Goal: Browse casually: Explore the website without a specific task or goal

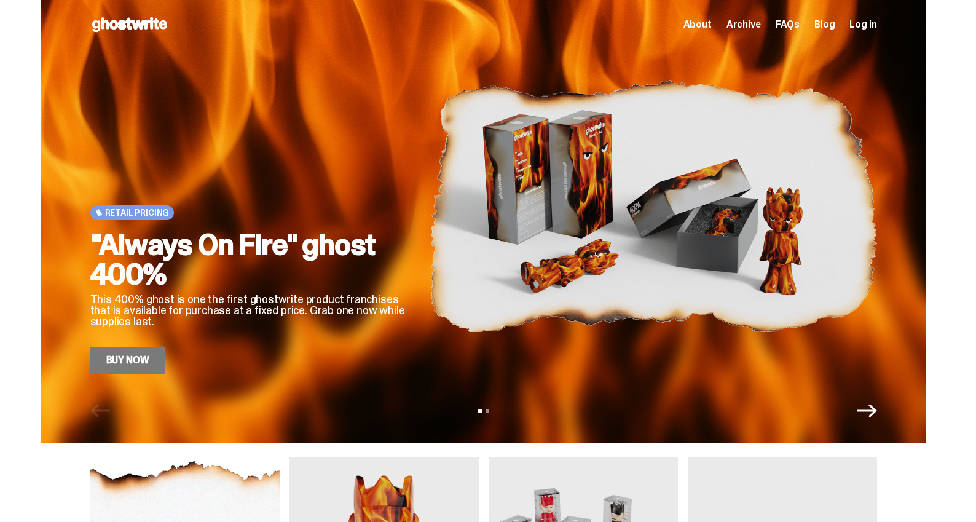
click at [751, 26] on span "Archive" at bounding box center [743, 25] width 34 height 10
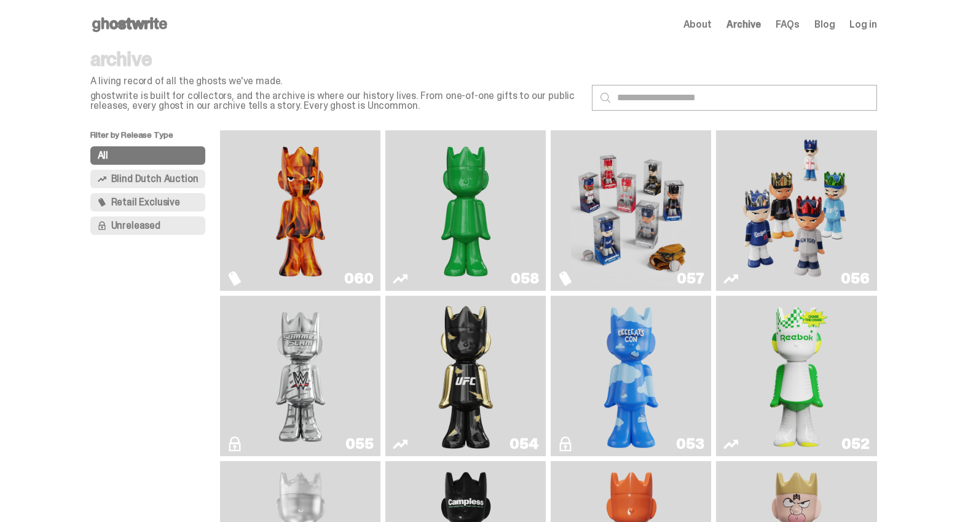
click at [780, 204] on img "Game Face (2025)" at bounding box center [796, 210] width 120 height 151
drag, startPoint x: 636, startPoint y: 168, endPoint x: 603, endPoint y: 141, distance: 42.4
click at [636, 168] on img "Game Face (2025)" at bounding box center [631, 210] width 120 height 151
